Goal: Information Seeking & Learning: Learn about a topic

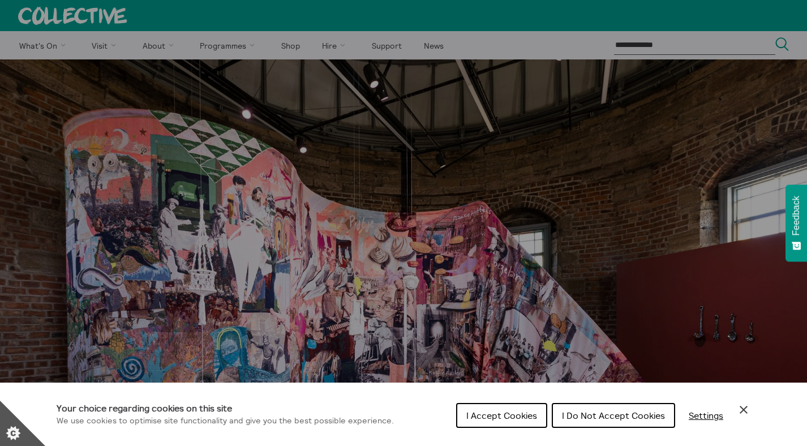
click at [490, 417] on span "I Accept Cookies" at bounding box center [502, 415] width 71 height 11
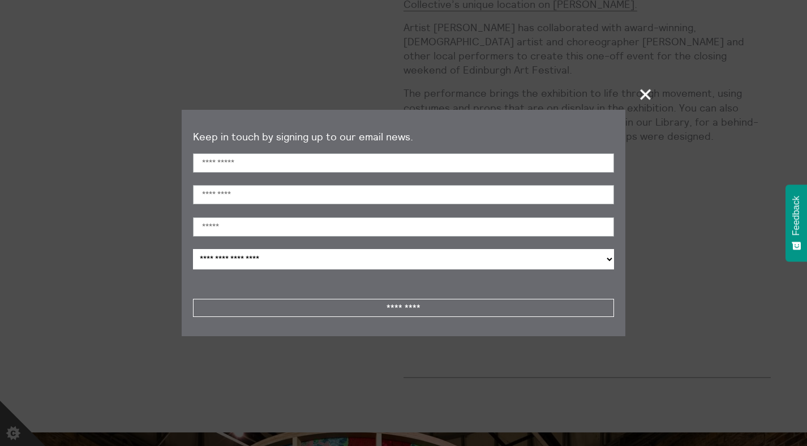
scroll to position [1576, 0]
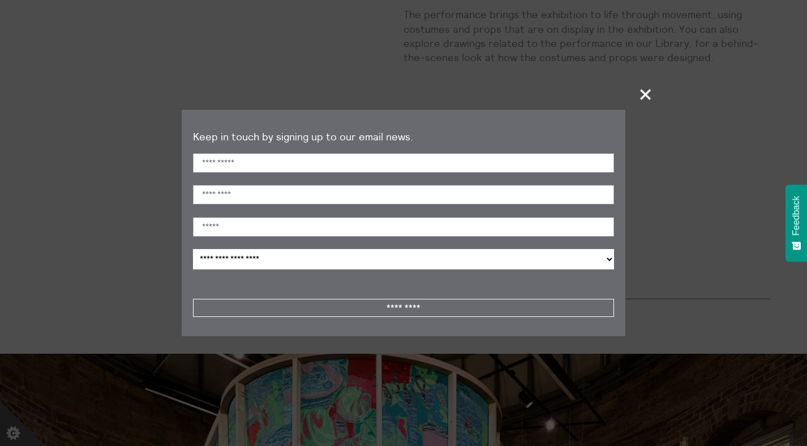
click at [643, 97] on span "+" at bounding box center [646, 94] width 33 height 33
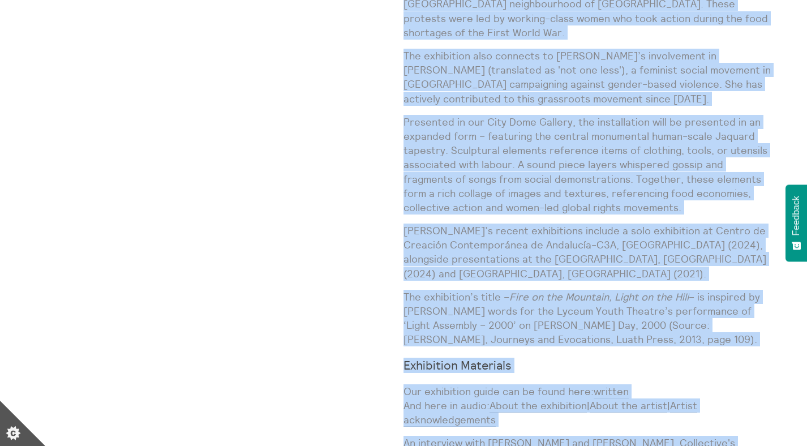
scroll to position [1010, 0]
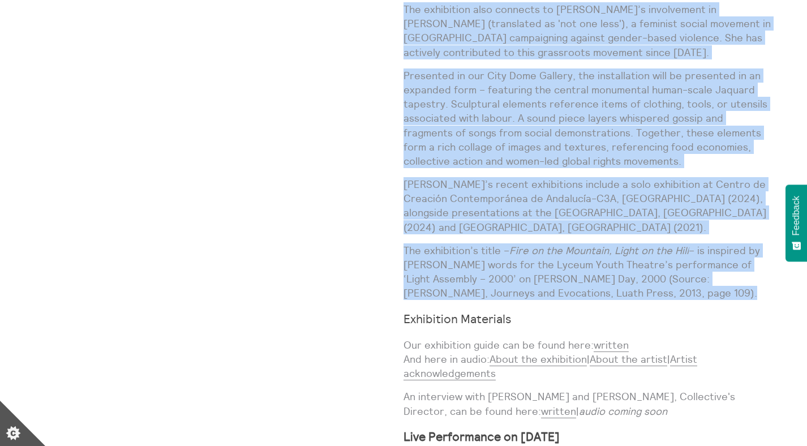
drag, startPoint x: 40, startPoint y: 34, endPoint x: 712, endPoint y: 274, distance: 714.2
click at [712, 274] on div "[PERSON_NAME]: Fire on the Mountain, Light on the Hill Exhibitions [DATE] — [DA…" at bounding box center [403, 266] width 735 height 1235
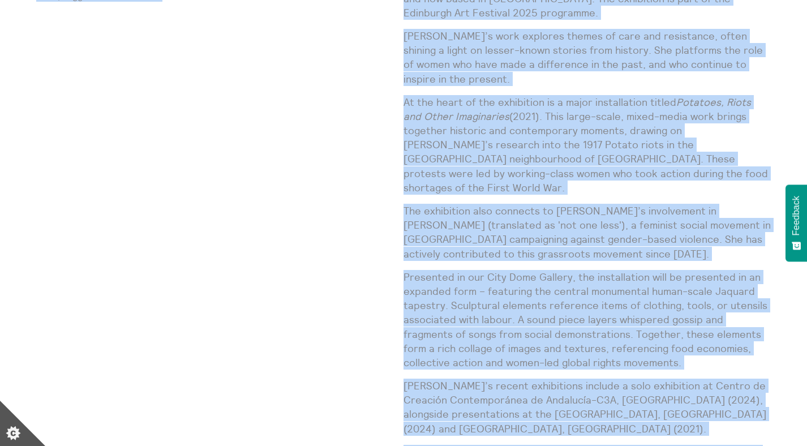
scroll to position [807, 0]
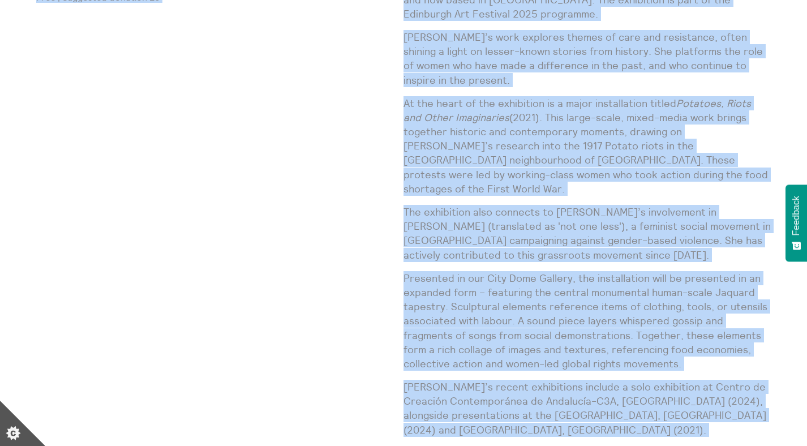
copy div "Loremips Dolorsitame: Cons ad eli Seddoeiu, Tempo in utl Etdo Magnaaliqua 38 En…"
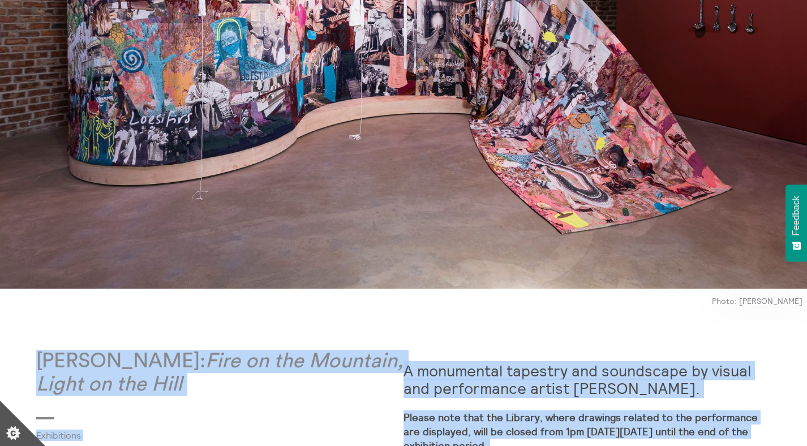
scroll to position [463, 0]
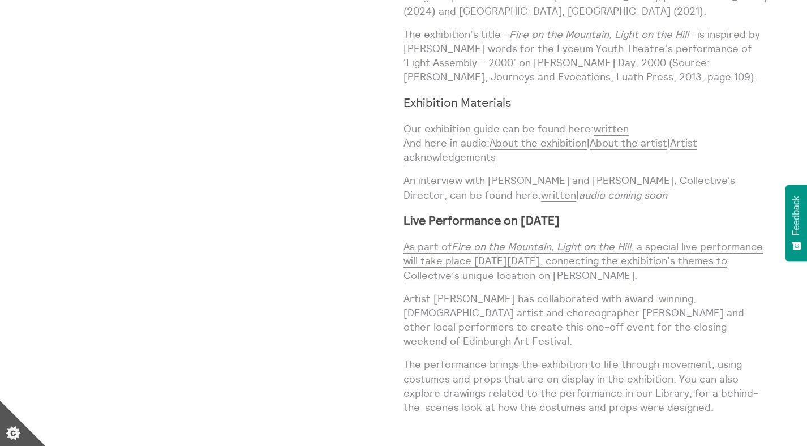
scroll to position [1235, 0]
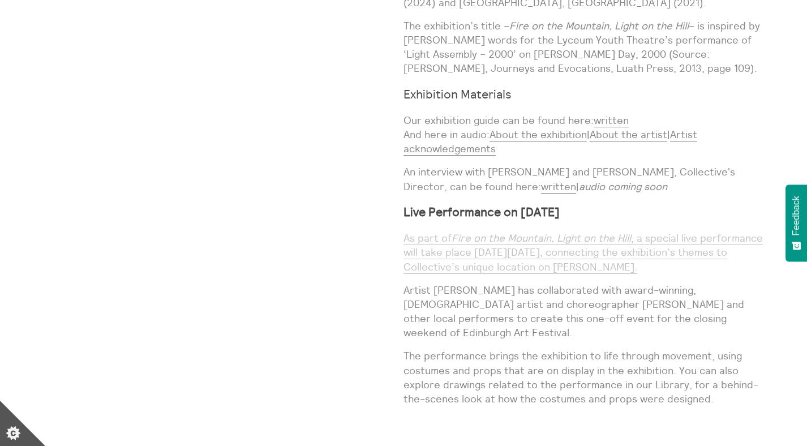
click at [464, 232] on link "As part of Fire on the Mountain, Light on the Hill , a special live performance…" at bounding box center [584, 253] width 360 height 42
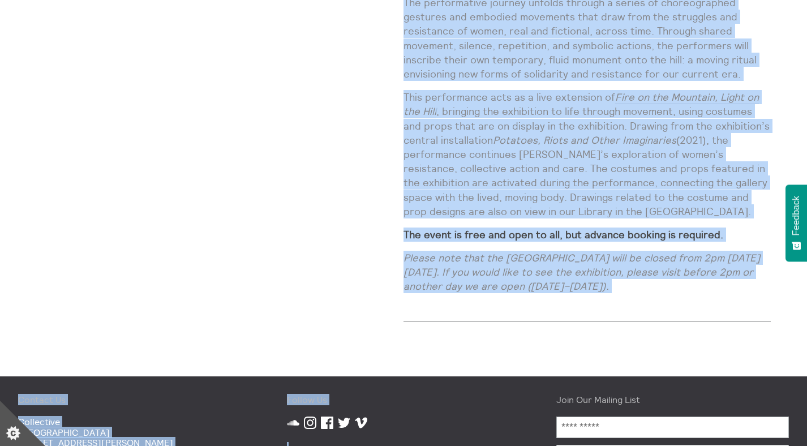
scroll to position [1193, 0]
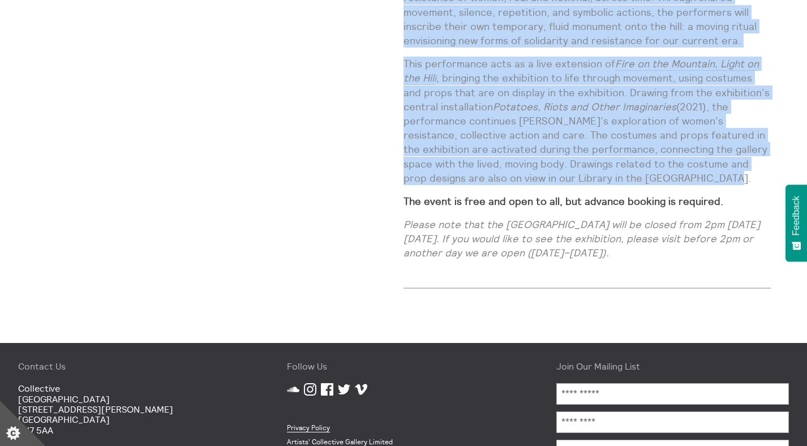
drag, startPoint x: 407, startPoint y: 75, endPoint x: 717, endPoint y: 154, distance: 320.8
click at [717, 154] on div "A special live performance by [PERSON_NAME], inspired by stories of [DEMOGRAPHI…" at bounding box center [587, 1] width 367 height 535
copy div "L ipsumdo sita consectetur ad Elitsedd Eiusmodtemp, incididu ut laboree do magn…"
